Goal: Task Accomplishment & Management: Manage account settings

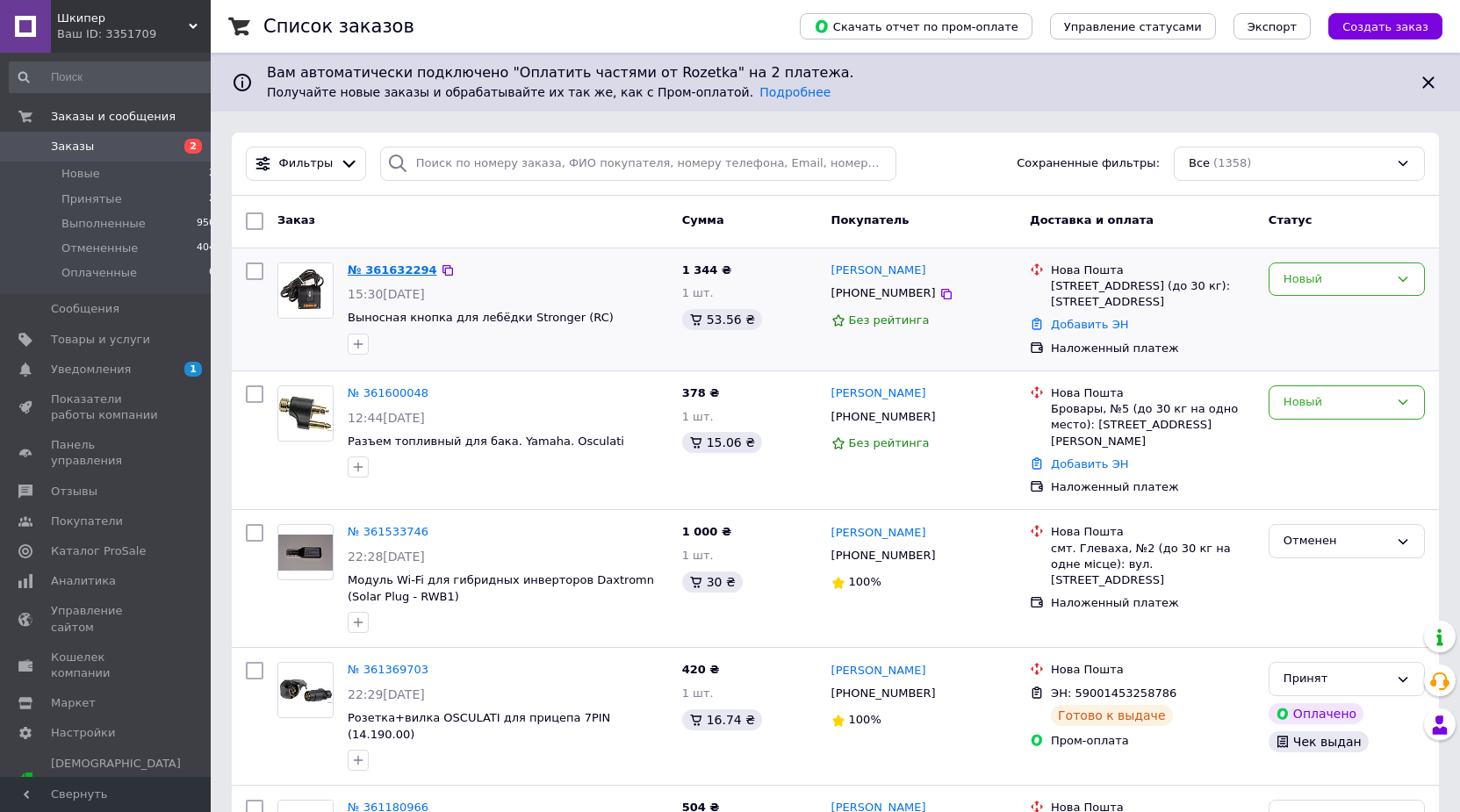
click at [394, 269] on link "№ 361632294" at bounding box center [391, 270] width 89 height 13
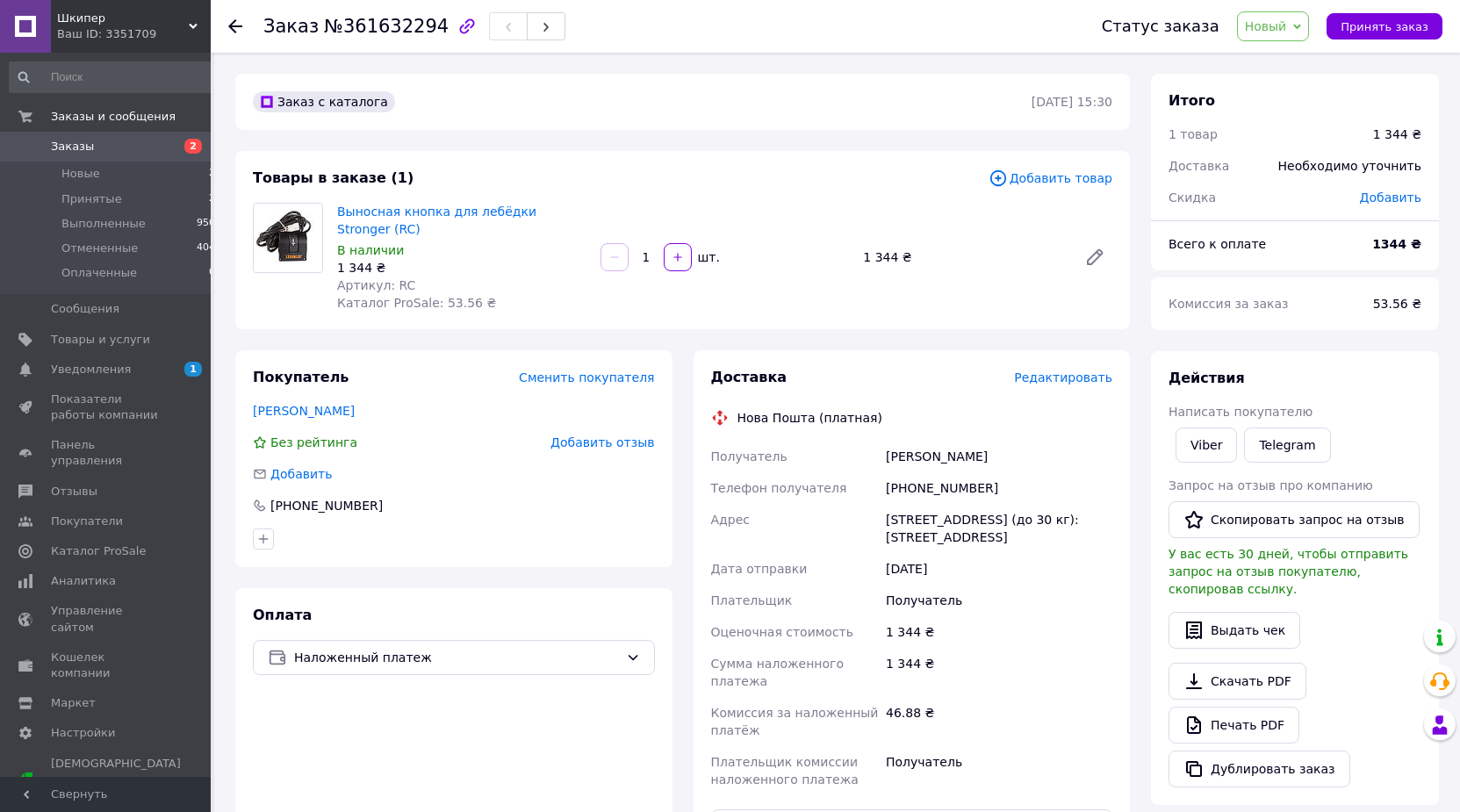
click at [1302, 27] on span "Новый" at bounding box center [1274, 26] width 73 height 30
click at [1287, 64] on li "Принят" at bounding box center [1283, 60] width 93 height 26
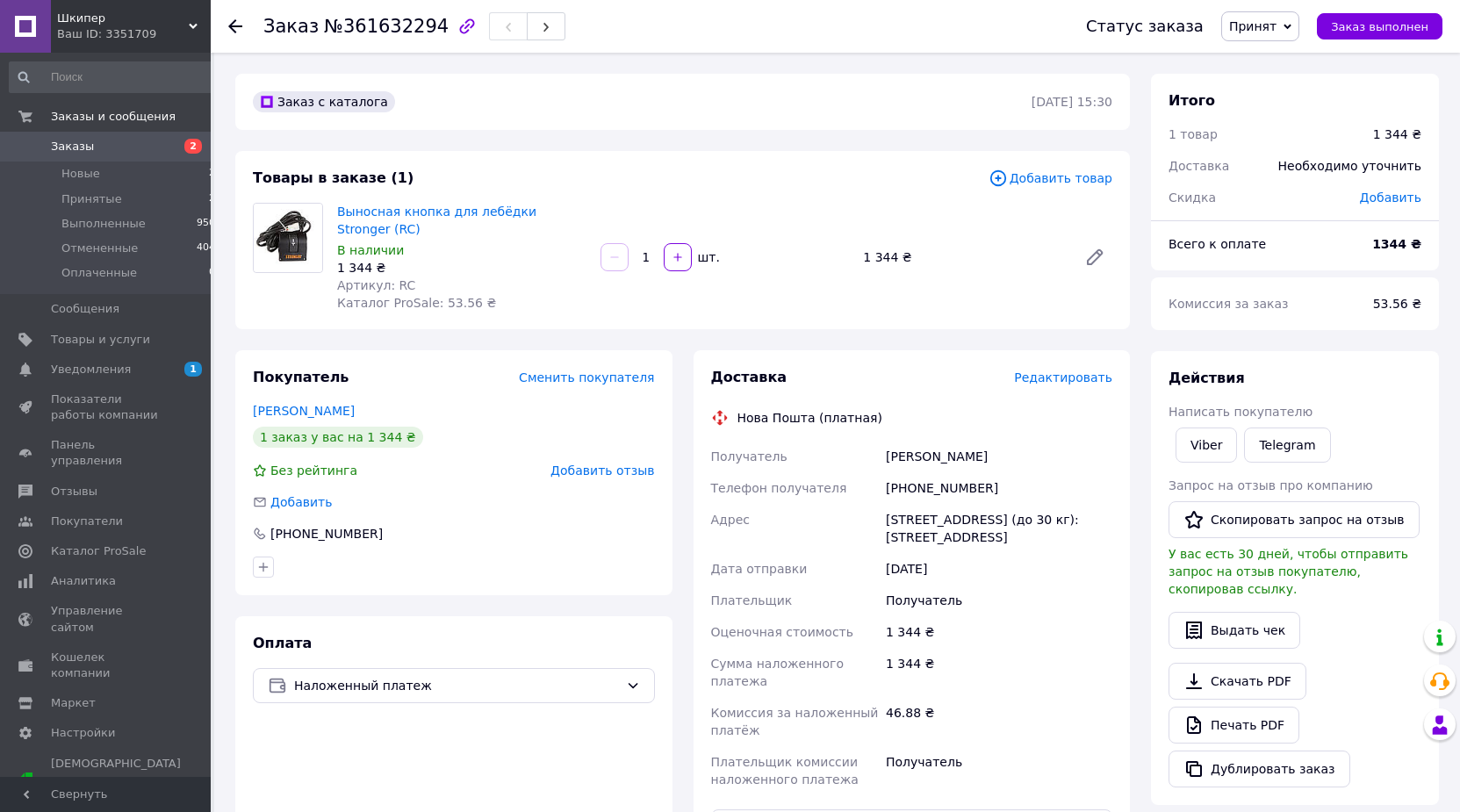
click at [439, 64] on div "Заказ №361632294 Статус заказа Принят Выполнен Отменен Оплаченный Заказ выполне…" at bounding box center [836, 651] width 1246 height 1197
drag, startPoint x: 989, startPoint y: 441, endPoint x: 875, endPoint y: 448, distance: 114.2
click at [875, 448] on div "Получатель [PERSON_NAME] Телефон получателя [PHONE_NUMBER] Адрес [STREET_ADDRES…" at bounding box center [912, 617] width 409 height 355
copy div "Получатель [PERSON_NAME]"
drag, startPoint x: 980, startPoint y: 471, endPoint x: 889, endPoint y: 471, distance: 91.0
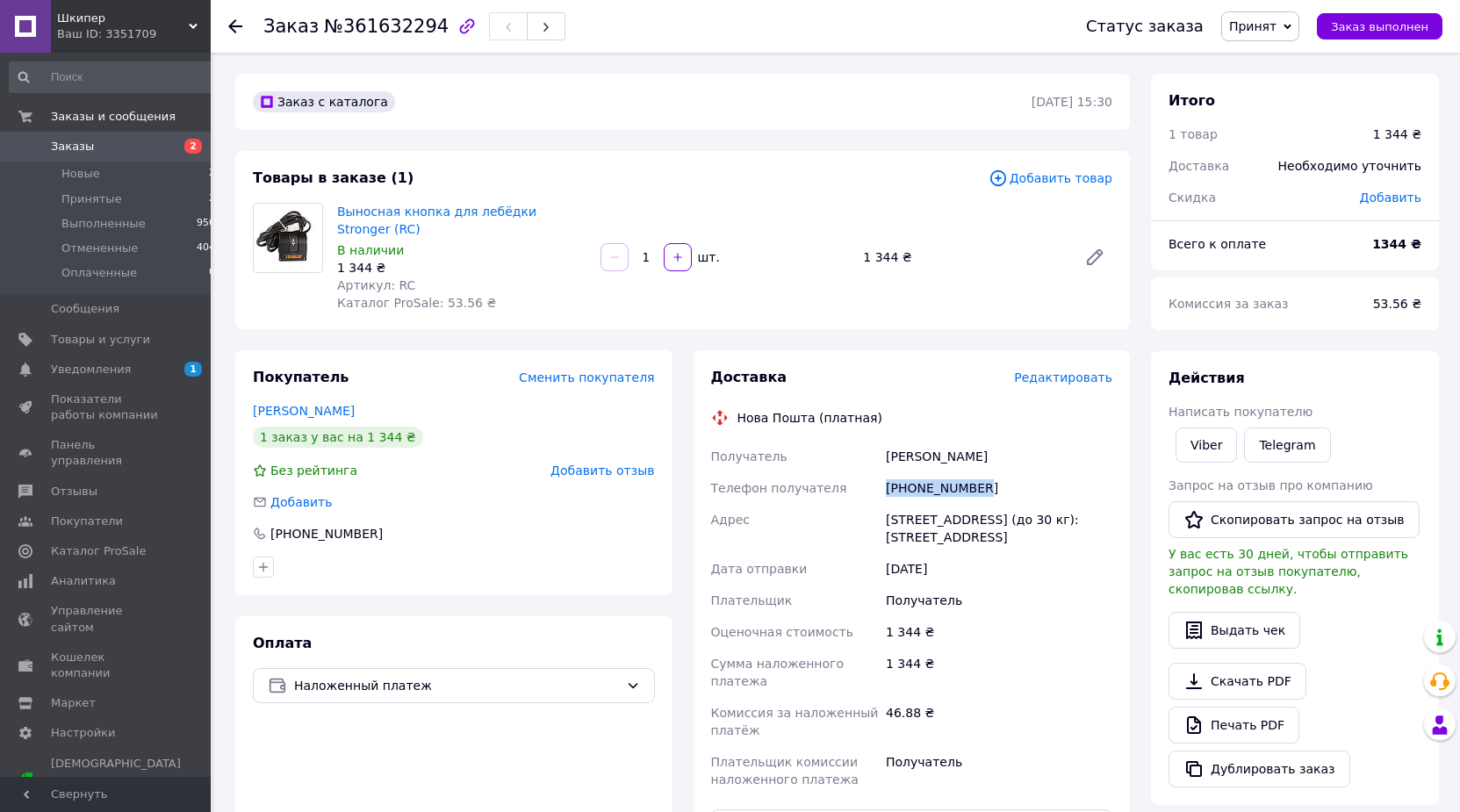
click at [889, 472] on div "[PHONE_NUMBER]" at bounding box center [999, 487] width 233 height 32
copy div "[PHONE_NUMBER]"
drag, startPoint x: 1038, startPoint y: 500, endPoint x: 886, endPoint y: 503, distance: 152.0
click at [886, 503] on div "[STREET_ADDRESS] (до 30 кг): [STREET_ADDRESS]" at bounding box center [999, 527] width 233 height 49
copy div "[GEOGRAPHIC_DATA] ([GEOGRAPHIC_DATA].), №134"
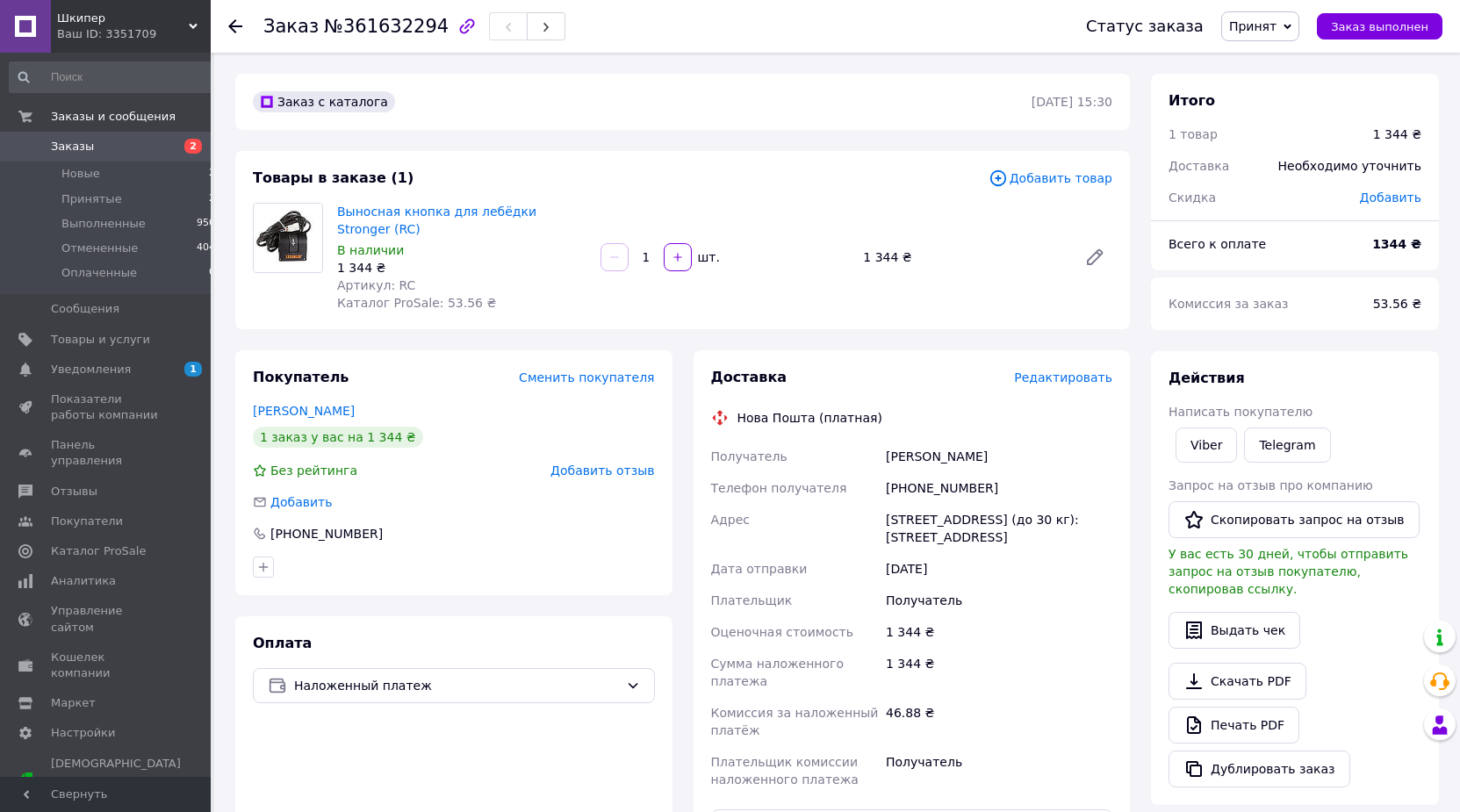
click at [983, 472] on div "[PHONE_NUMBER]" at bounding box center [999, 487] width 233 height 32
drag, startPoint x: 408, startPoint y: 265, endPoint x: 389, endPoint y: 267, distance: 19.1
click at [389, 276] on div "Артикул: RC" at bounding box center [461, 285] width 249 height 17
drag, startPoint x: 422, startPoint y: 30, endPoint x: 336, endPoint y: 32, distance: 86.0
click at [336, 32] on span "№361632294" at bounding box center [387, 26] width 125 height 21
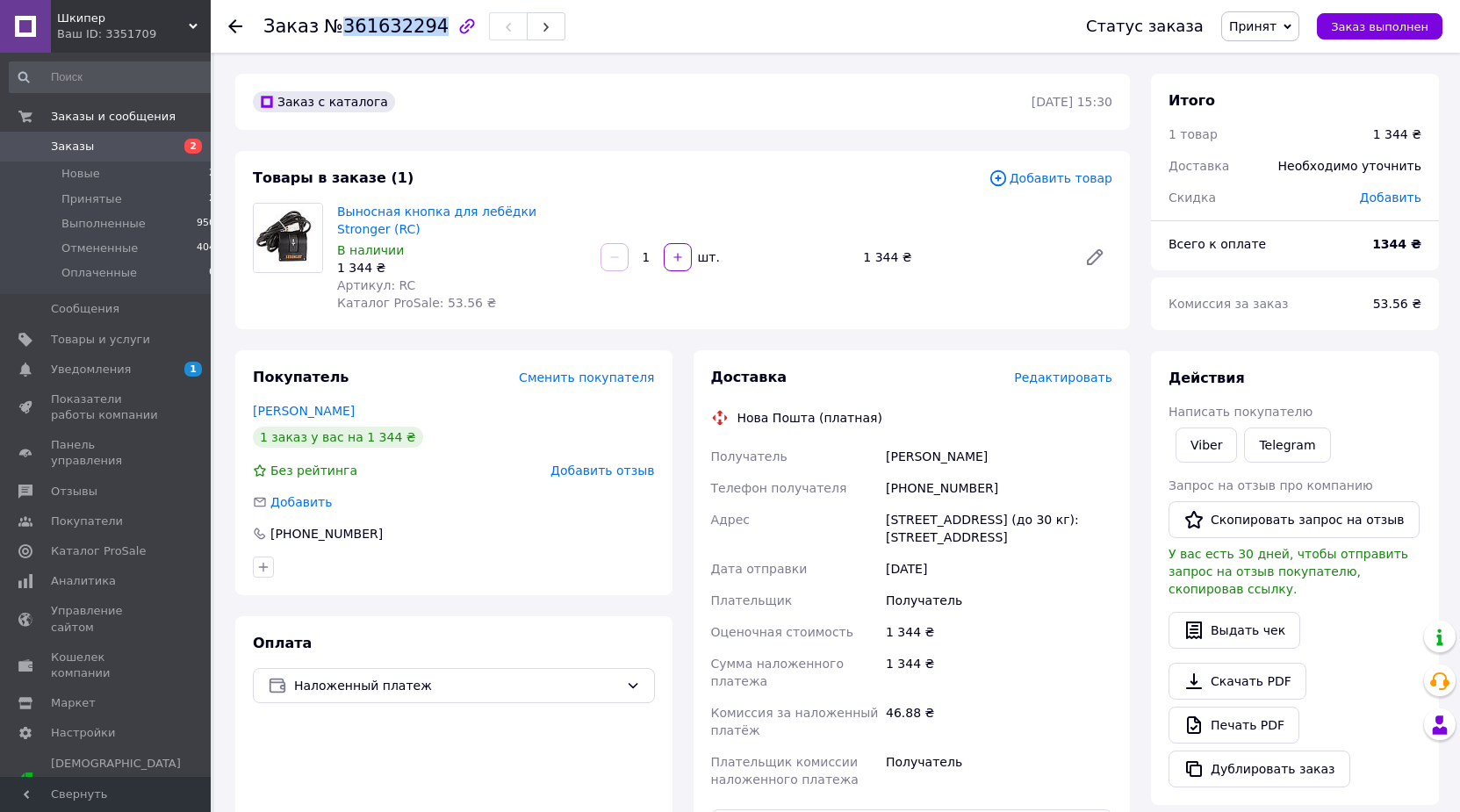
copy span "361632294"
click at [1212, 612] on button "Выдать чек" at bounding box center [1234, 630] width 131 height 36
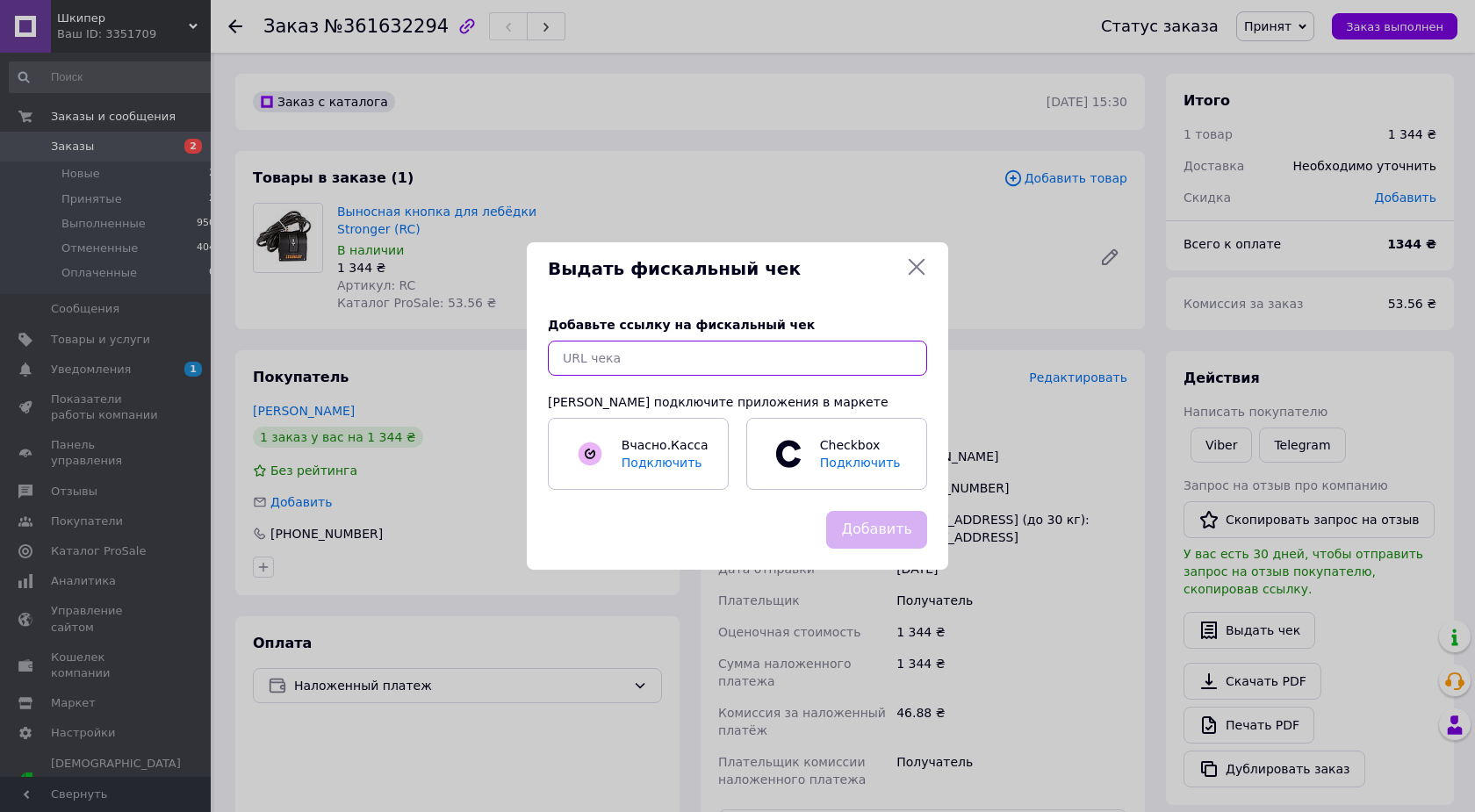
click at [632, 360] on input "text" at bounding box center [737, 358] width 379 height 35
paste input "[URL][DOMAIN_NAME]"
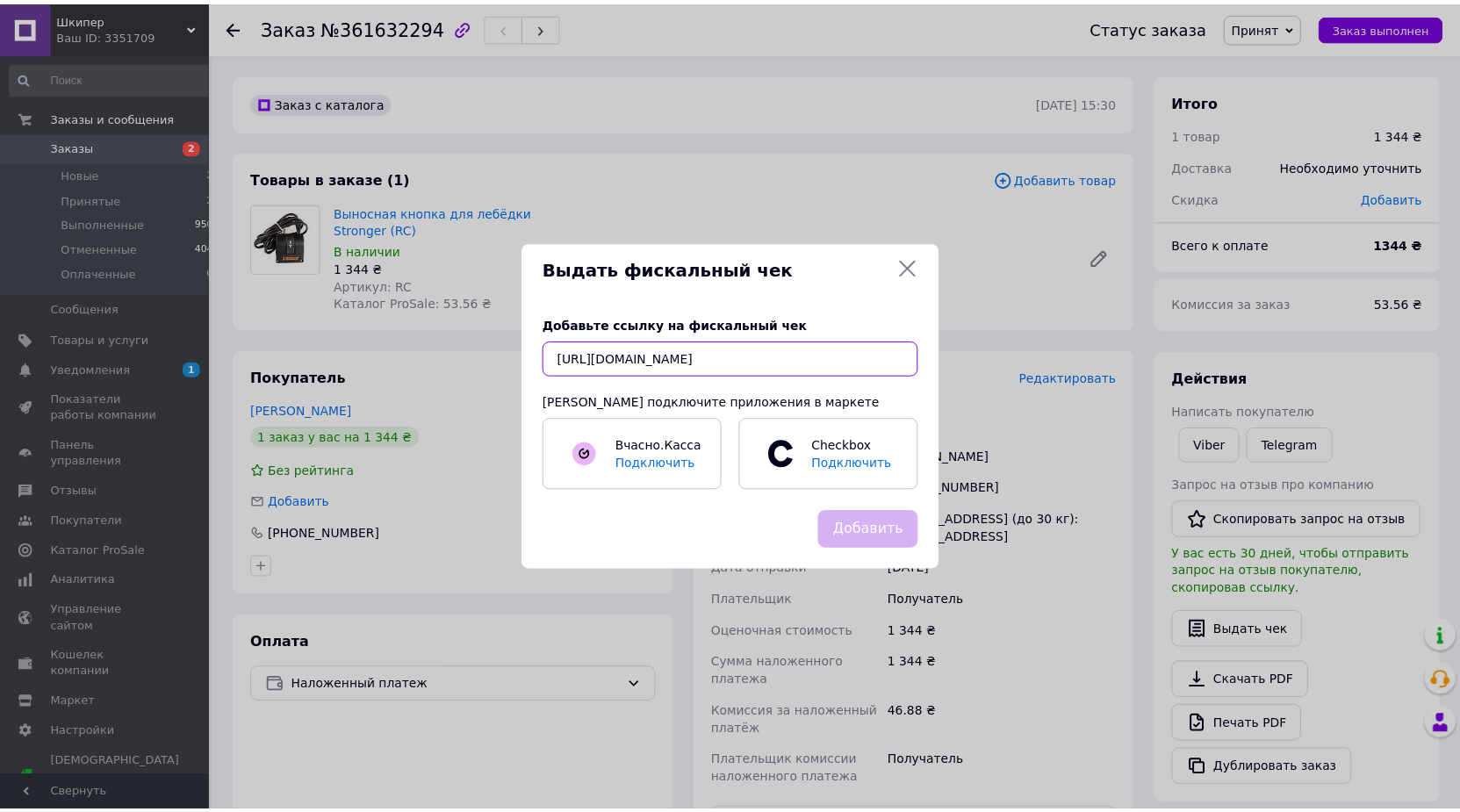
scroll to position [0, 36]
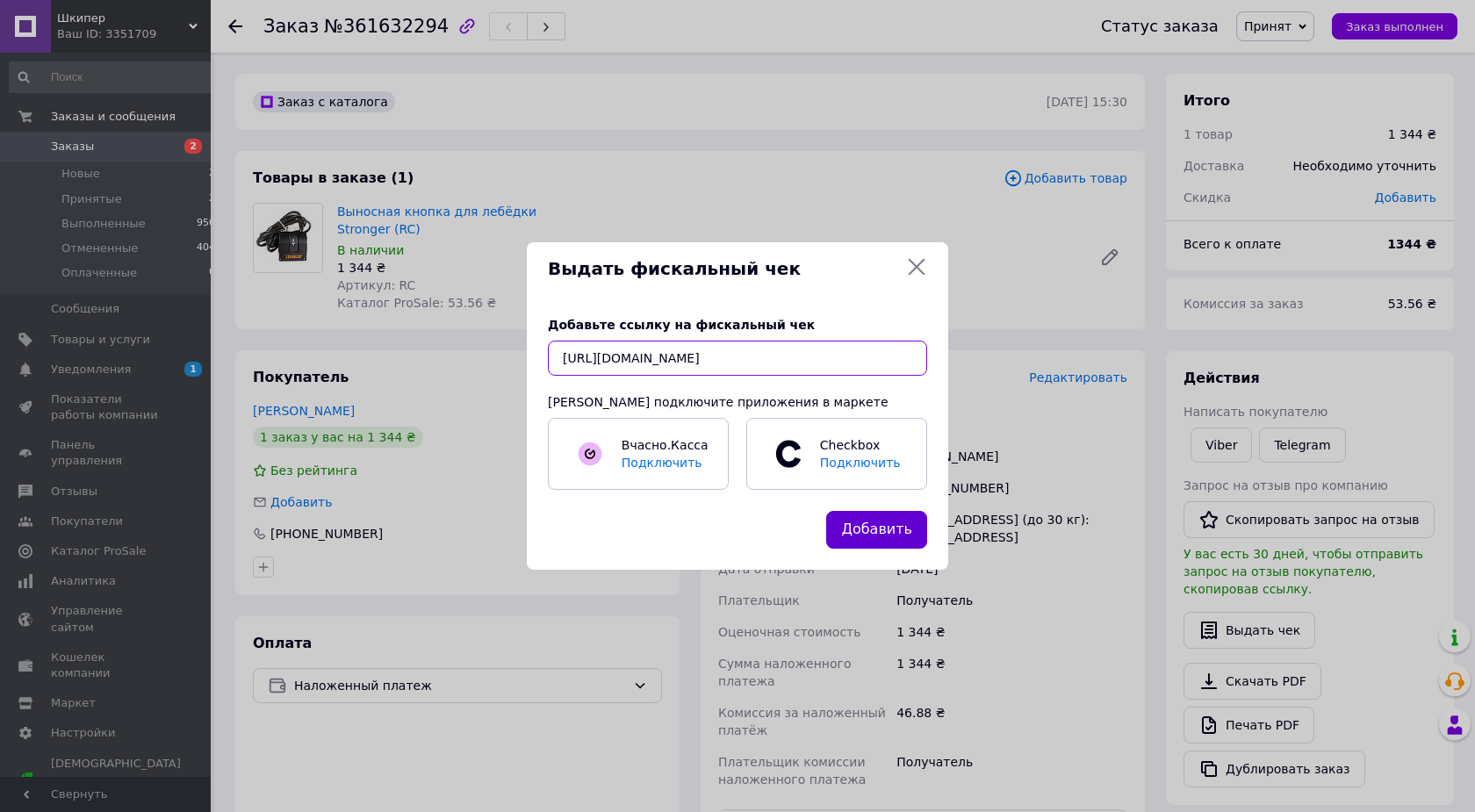
type input "[URL][DOMAIN_NAME]"
click at [896, 526] on button "Добавить" at bounding box center [876, 529] width 101 height 37
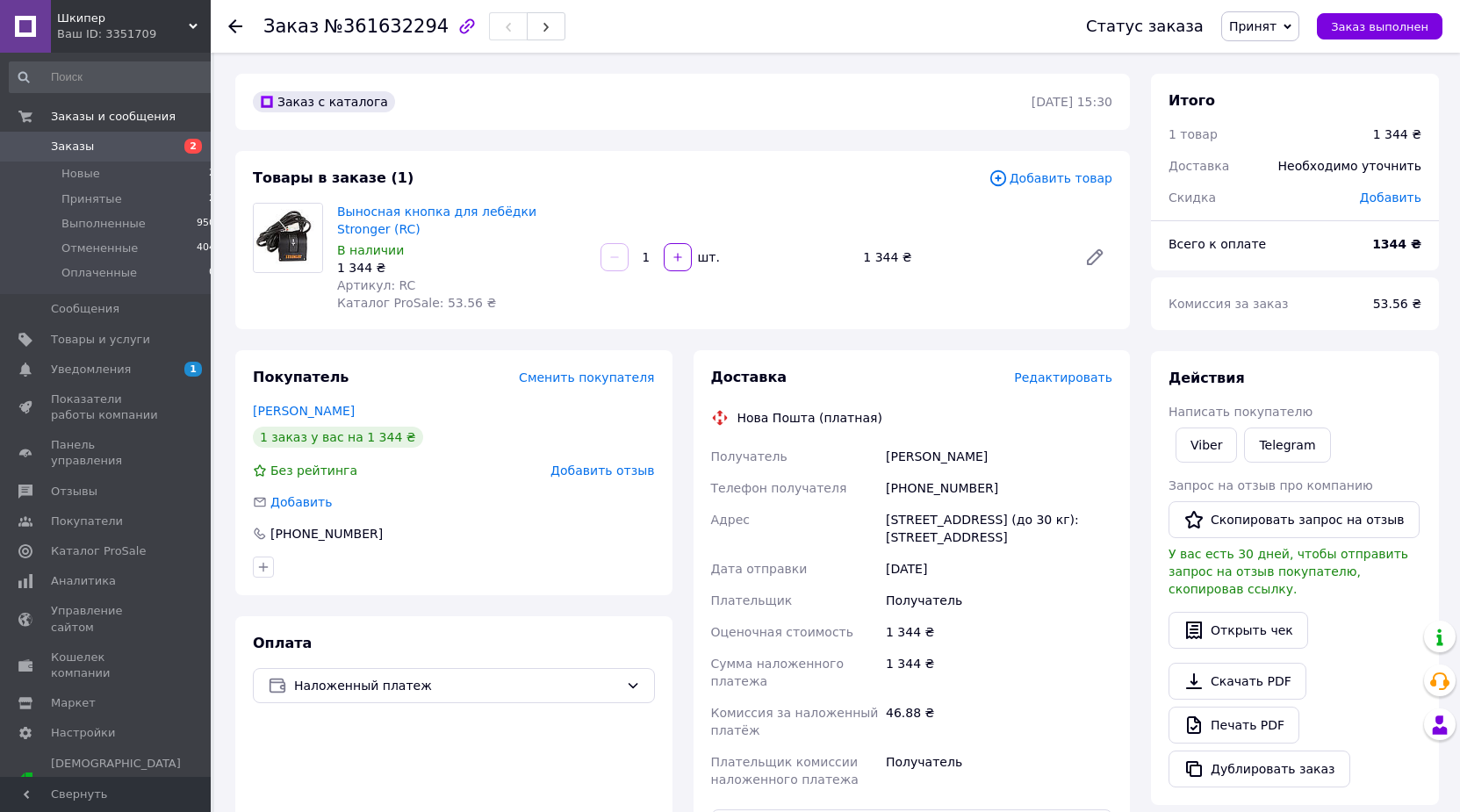
click at [77, 144] on span "Заказы" at bounding box center [72, 147] width 43 height 15
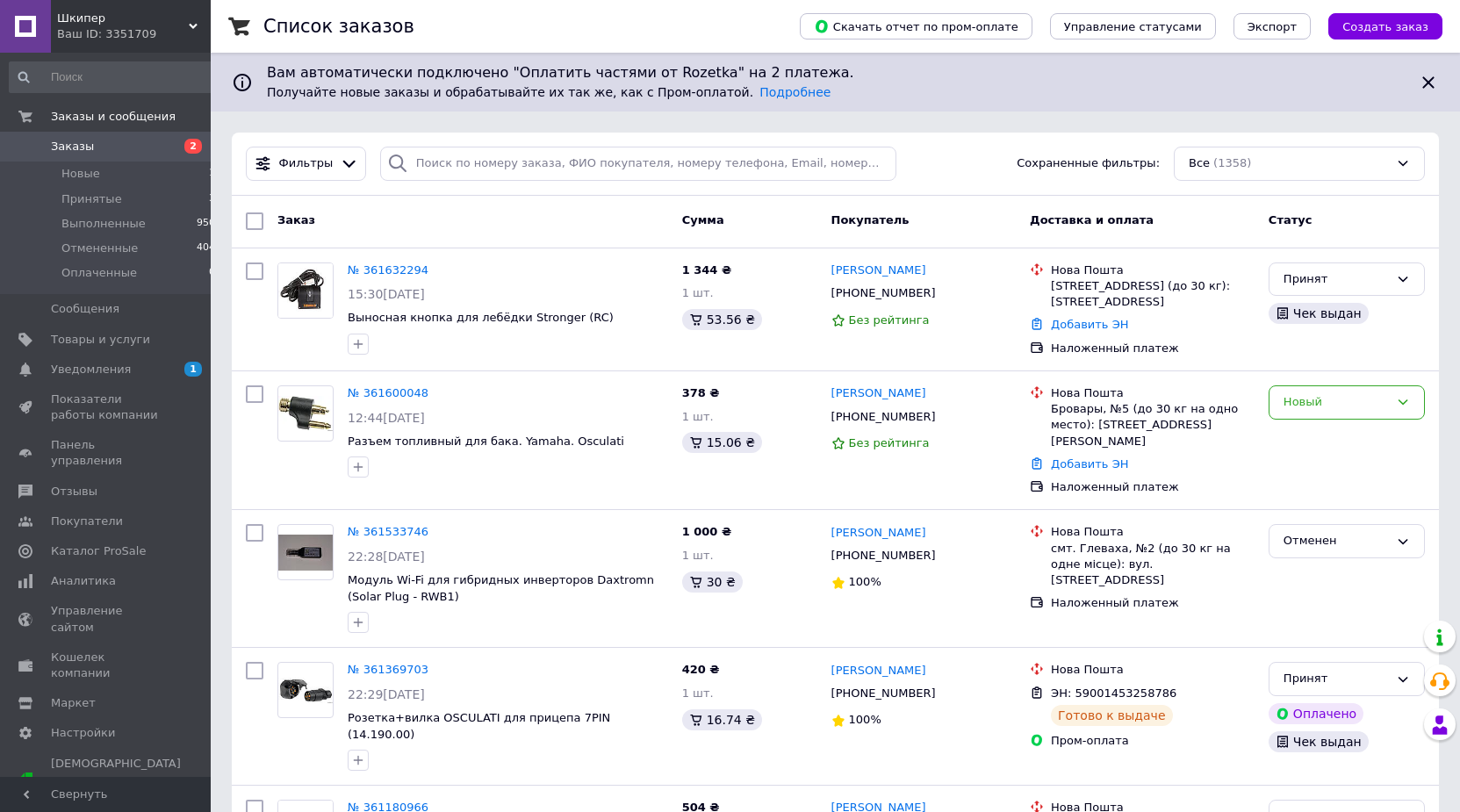
click at [129, 150] on span "Заказы" at bounding box center [106, 147] width 111 height 15
click at [1084, 331] on link "Добавить ЭН" at bounding box center [1089, 324] width 78 height 13
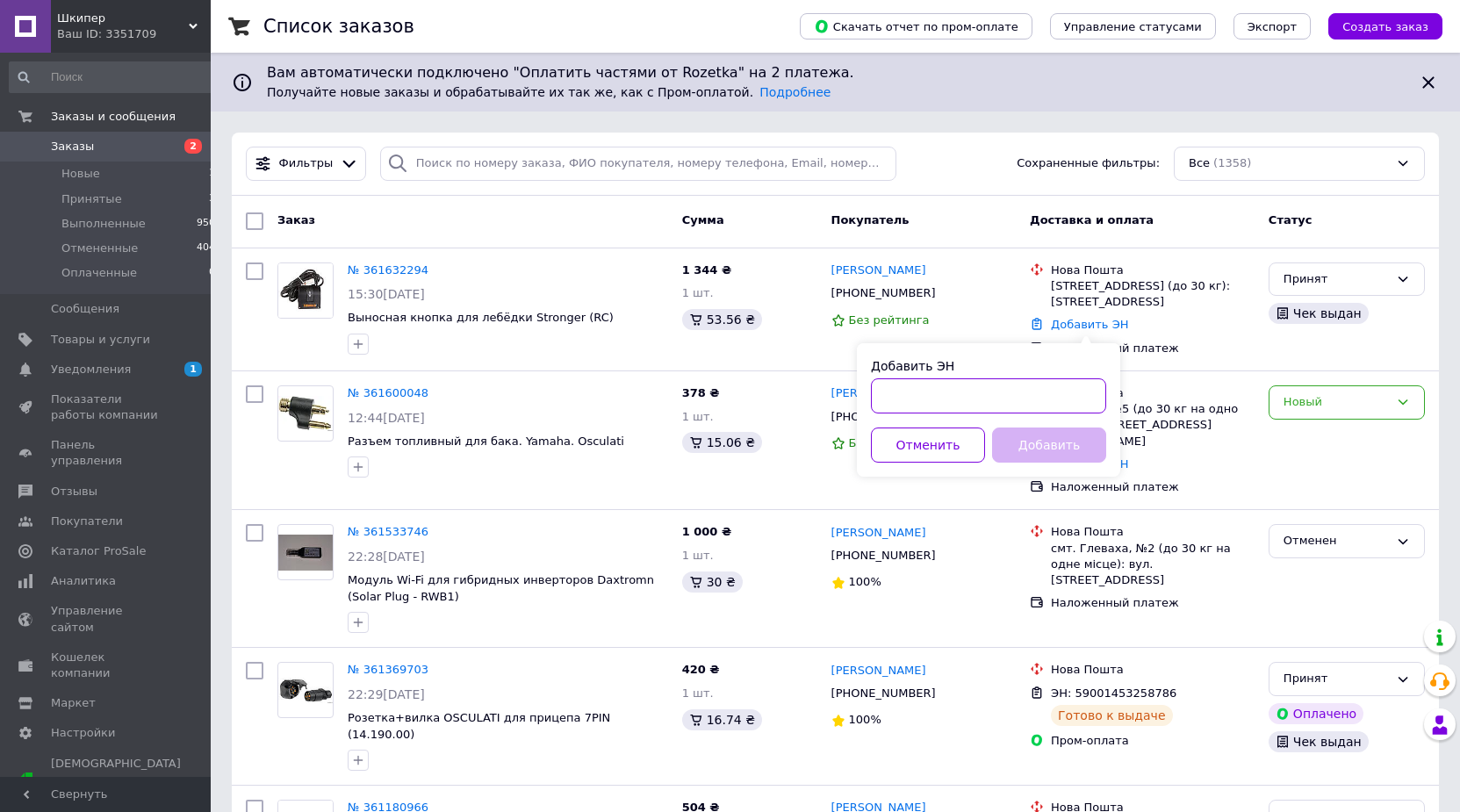
click at [1030, 388] on input "Добавить ЭН" at bounding box center [988, 395] width 235 height 35
paste input "20451247282475"
type input "20451247282475"
click at [1027, 452] on button "Добавить" at bounding box center [1048, 445] width 114 height 35
